Goal: Task Accomplishment & Management: Complete application form

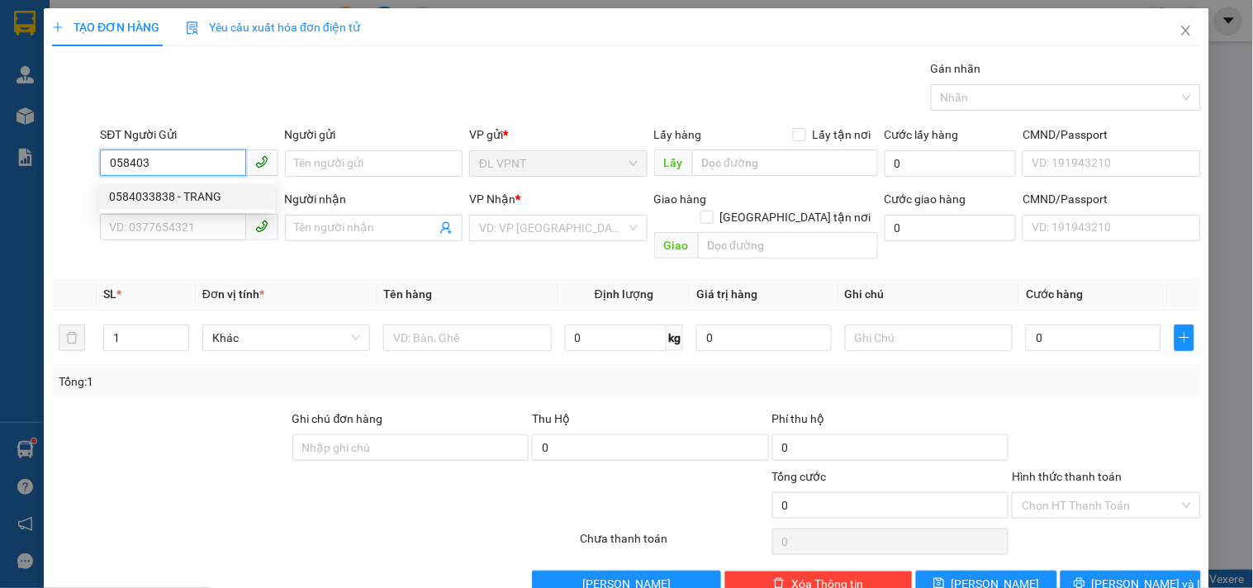
click at [167, 192] on div "0584033838 - TRANG" at bounding box center [187, 197] width 156 height 18
type input "0584033838"
type input "TRANG"
type input "0913655003"
type input "THIỆU"
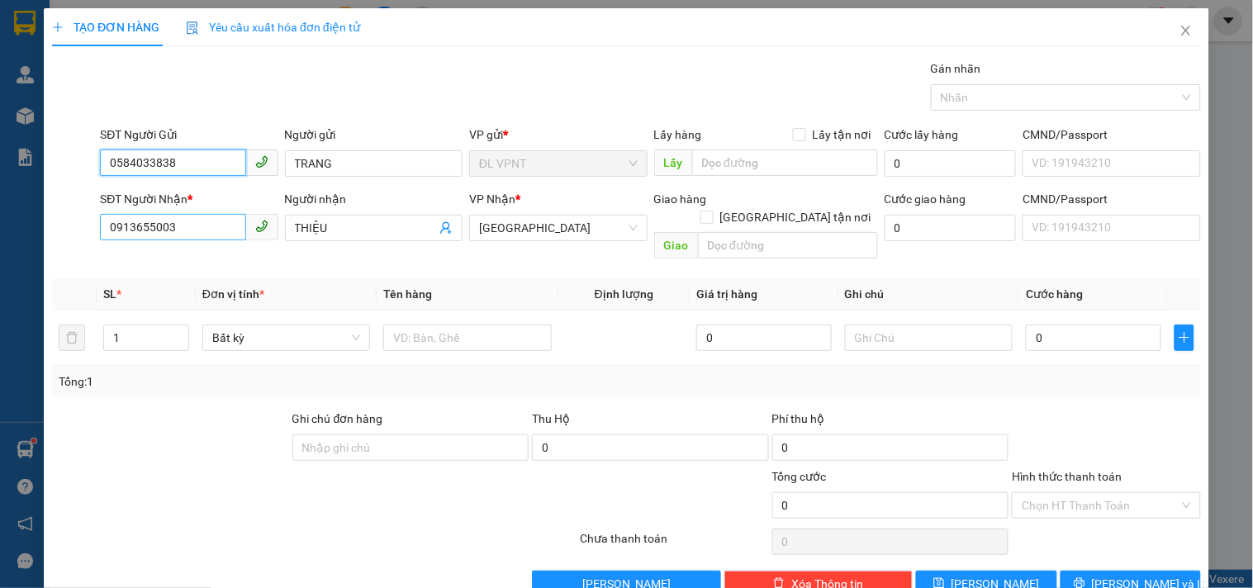
type input "0584033838"
drag, startPoint x: 217, startPoint y: 226, endPoint x: 45, endPoint y: 225, distance: 171.8
click at [45, 225] on div "TẠO ĐƠN HÀNG Yêu cầu xuất hóa đơn điện tử Transit Pickup Surcharge Ids Transit …" at bounding box center [627, 308] width 1166 height 601
click at [186, 164] on input "0584033838" at bounding box center [172, 163] width 145 height 26
click at [131, 165] on input "0584033838" at bounding box center [172, 163] width 145 height 26
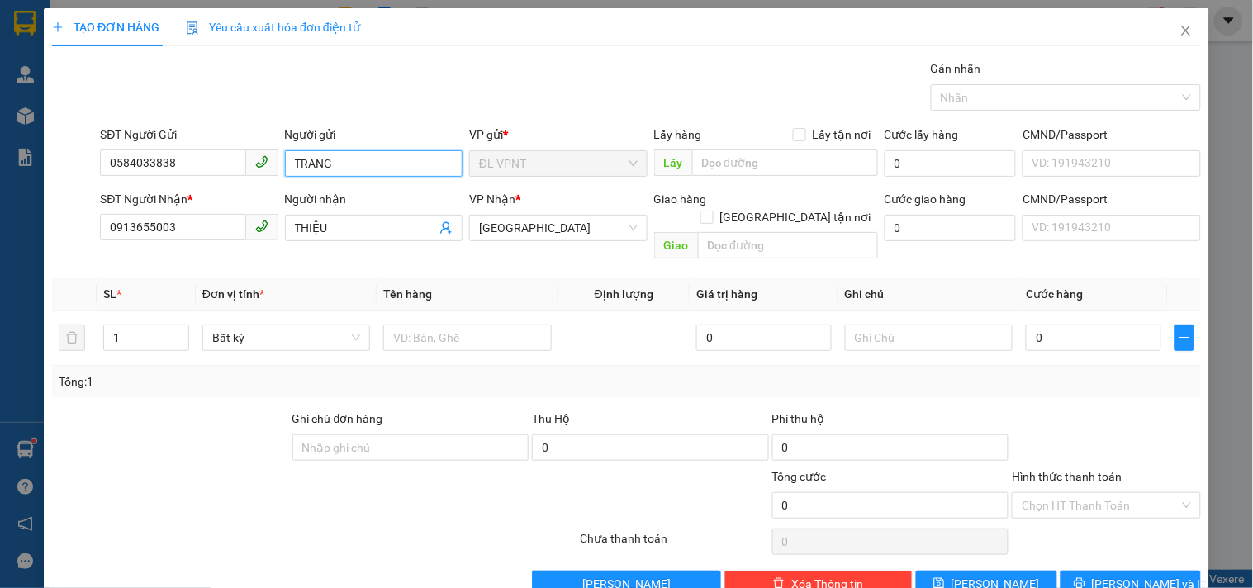
drag, startPoint x: 348, startPoint y: 164, endPoint x: 263, endPoint y: 154, distance: 85.6
click at [263, 154] on div "SĐT Người Gửi 0584033838 Người gửi TRANG TRANG VP gửi * ĐL VPNT Lấy hàng Lấy tậ…" at bounding box center [651, 155] width 1108 height 58
click at [230, 195] on div "SĐT Người Nhận *" at bounding box center [189, 199] width 178 height 18
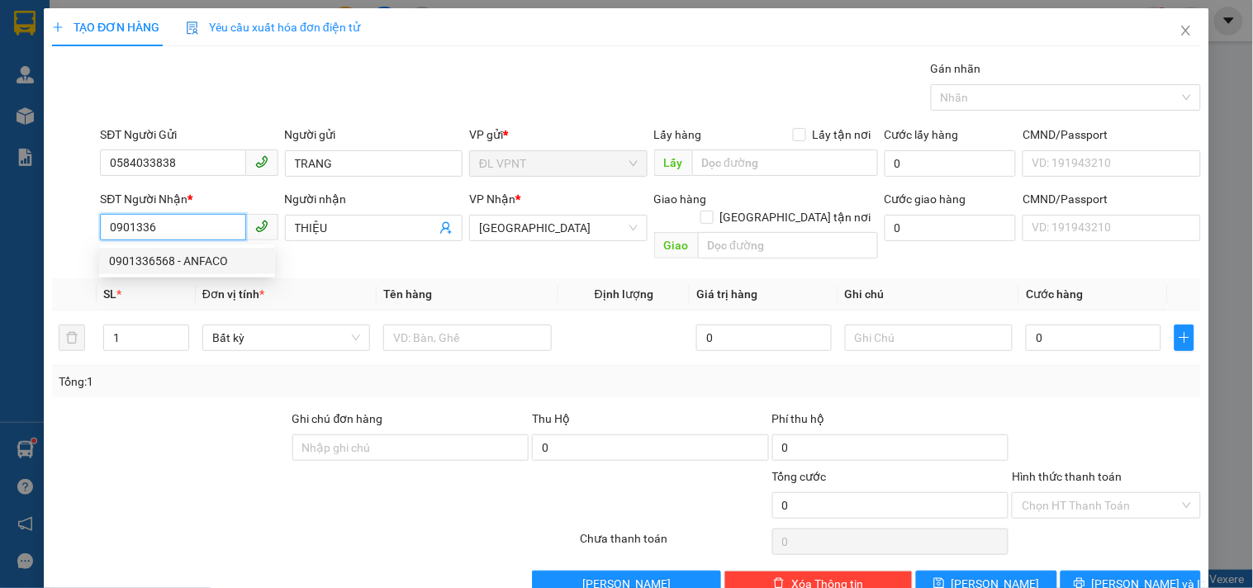
click at [224, 250] on div "0901336568 - ANFACO" at bounding box center [187, 261] width 176 height 26
type input "0901336568"
type input "ANFACO"
type input "0901336568"
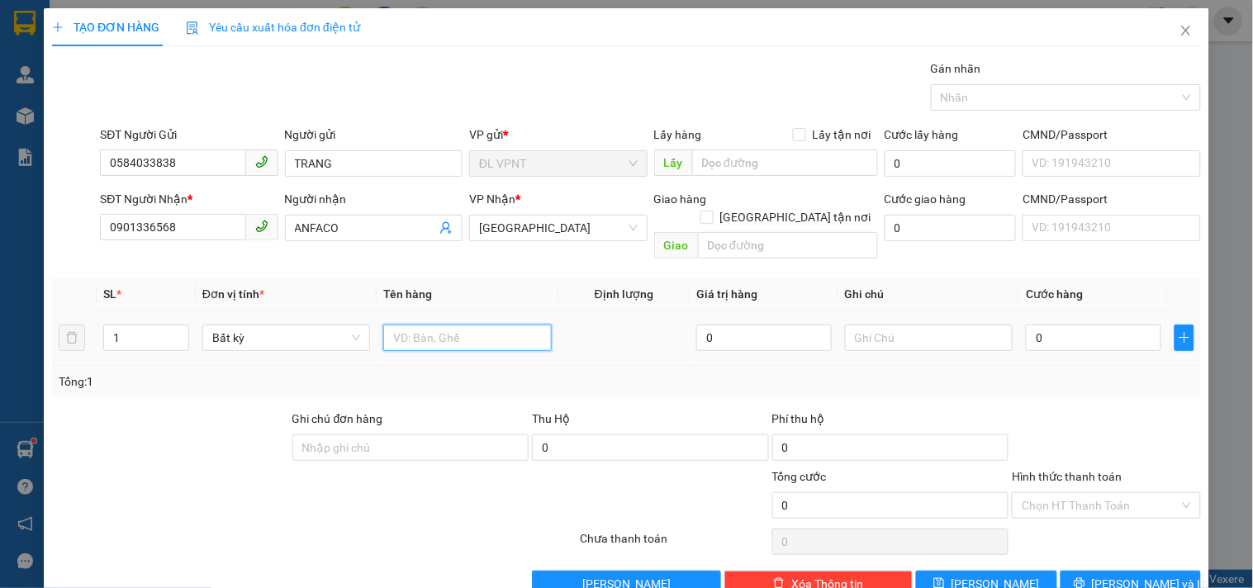
click at [464, 325] on input "text" at bounding box center [467, 338] width 168 height 26
type input "1t"
click at [1086, 334] on div "0" at bounding box center [1093, 337] width 135 height 33
click at [1070, 325] on input "0" at bounding box center [1093, 338] width 135 height 26
type input "3"
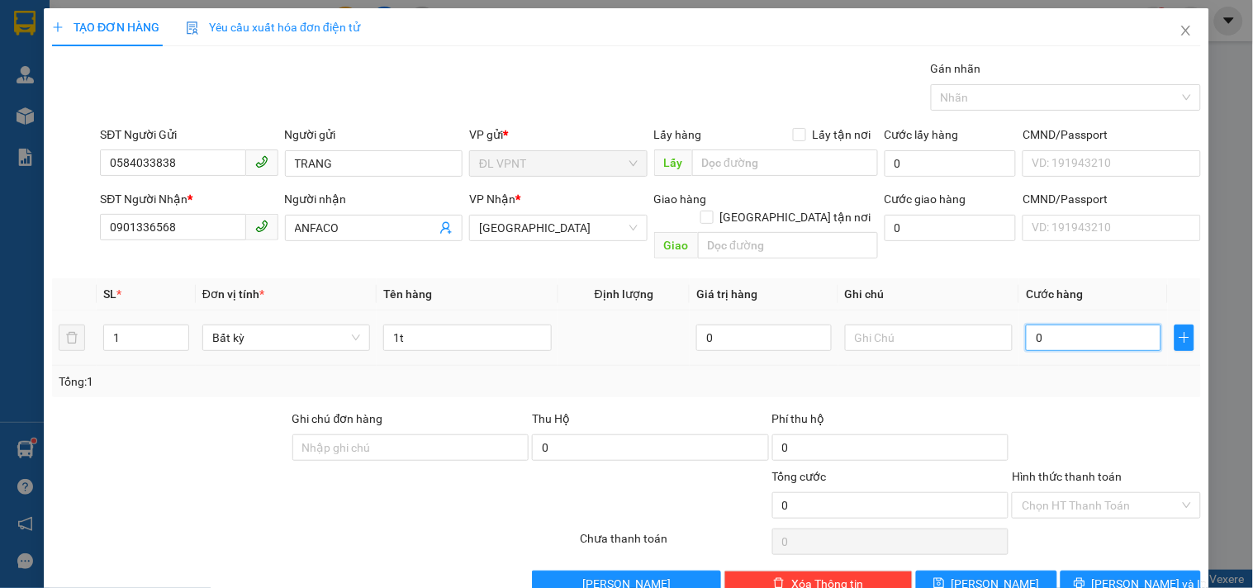
type input "3"
type input "30"
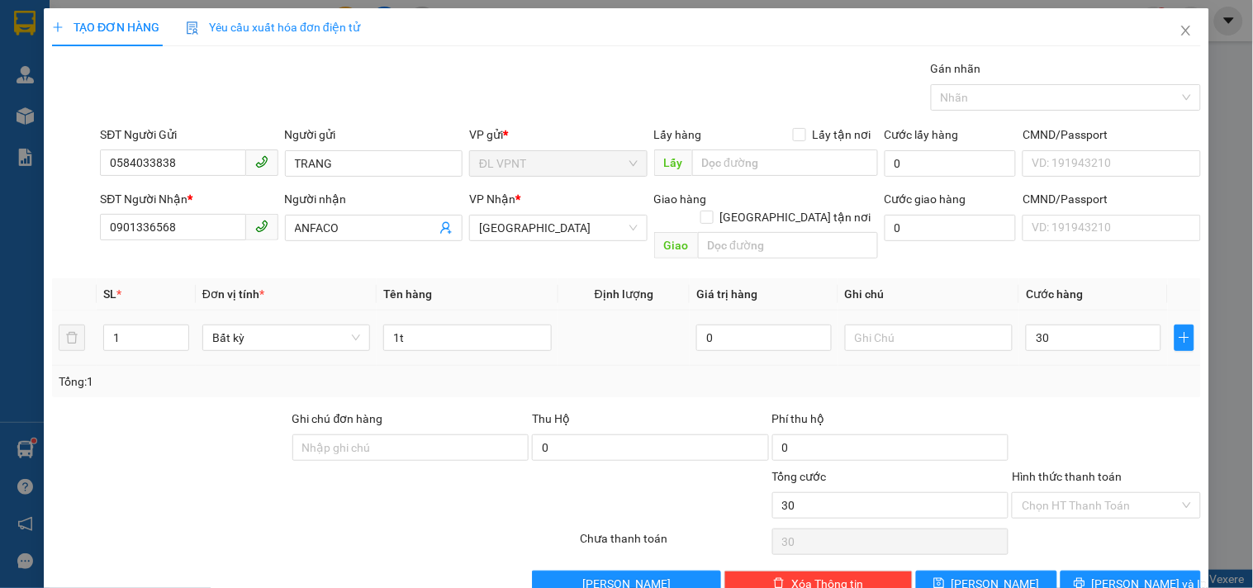
type input "30.000"
click at [1085, 373] on div "Tổng: 1" at bounding box center [627, 382] width 1136 height 18
click at [1085, 578] on button "[PERSON_NAME] và In" at bounding box center [1131, 584] width 140 height 26
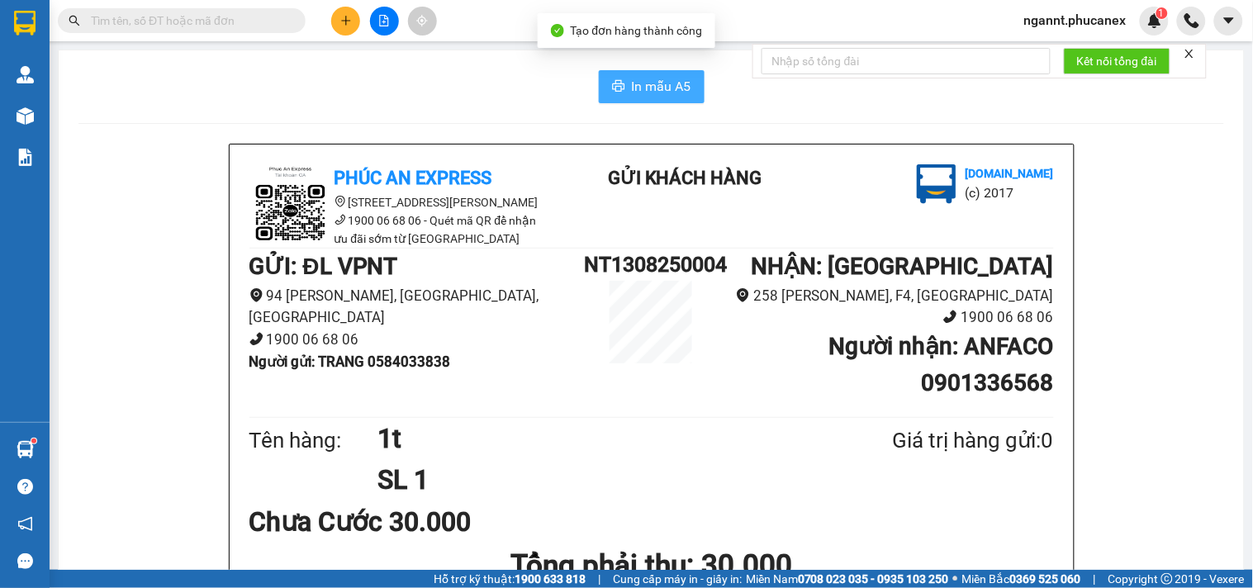
click at [649, 89] on span "In mẫu A5" at bounding box center [661, 86] width 59 height 21
